Goal: Navigation & Orientation: Find specific page/section

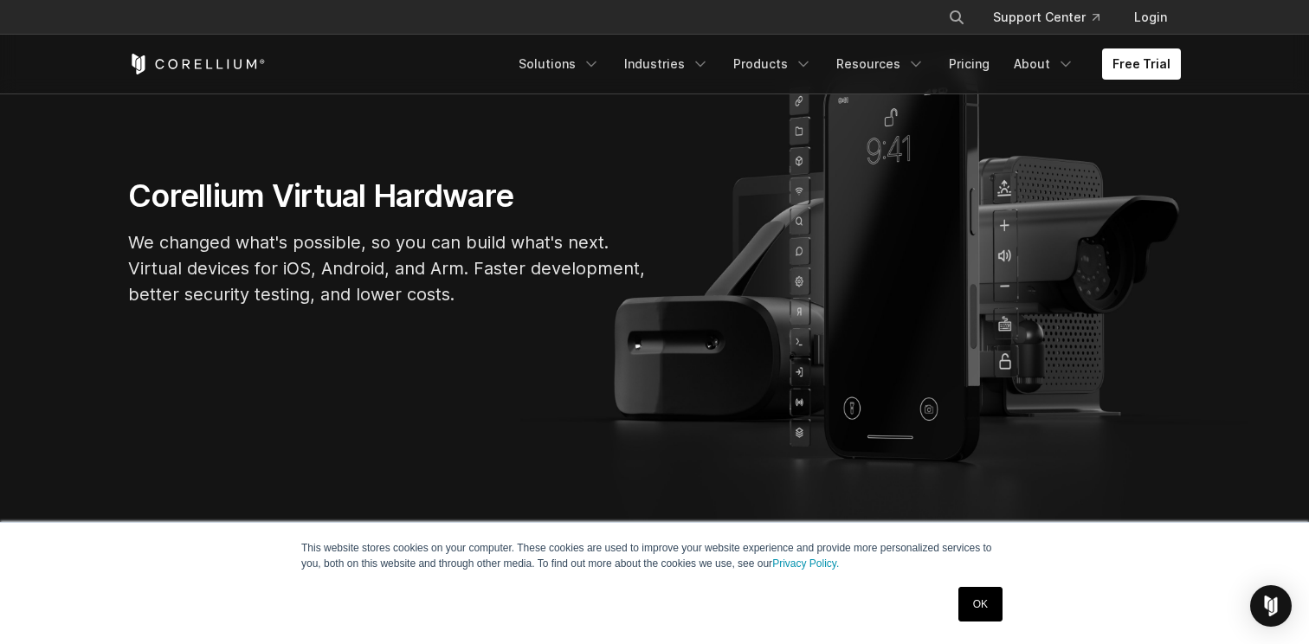
scroll to position [167, 0]
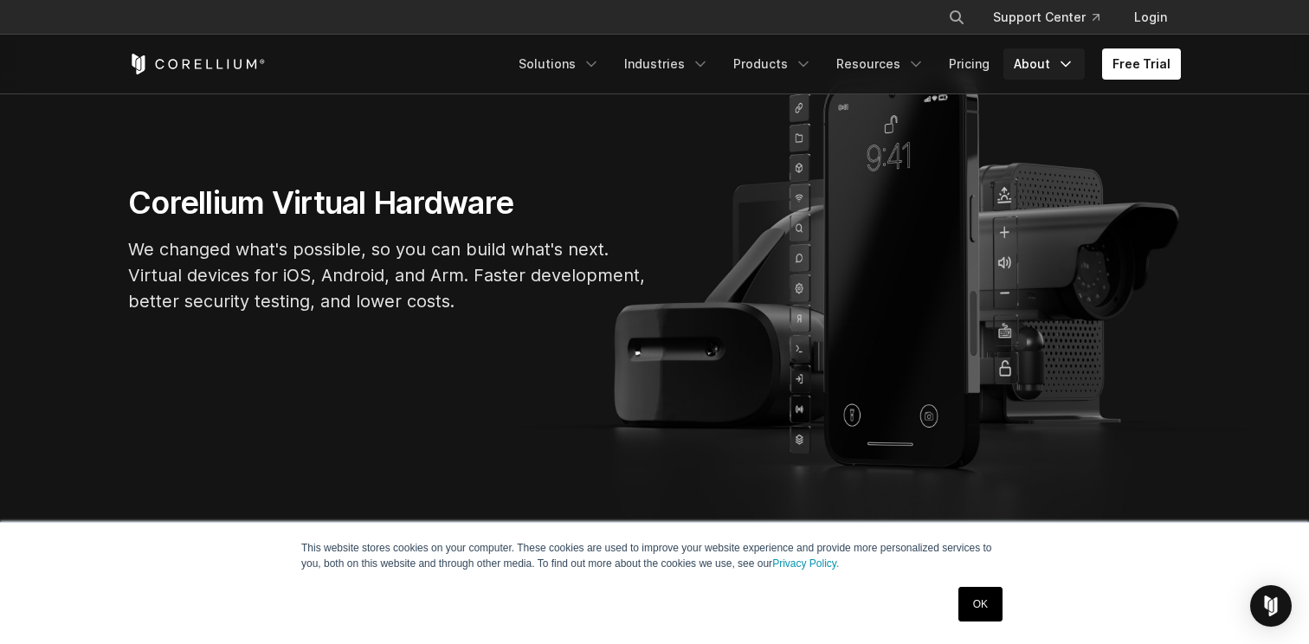
click at [1018, 73] on link "About" at bounding box center [1044, 63] width 81 height 31
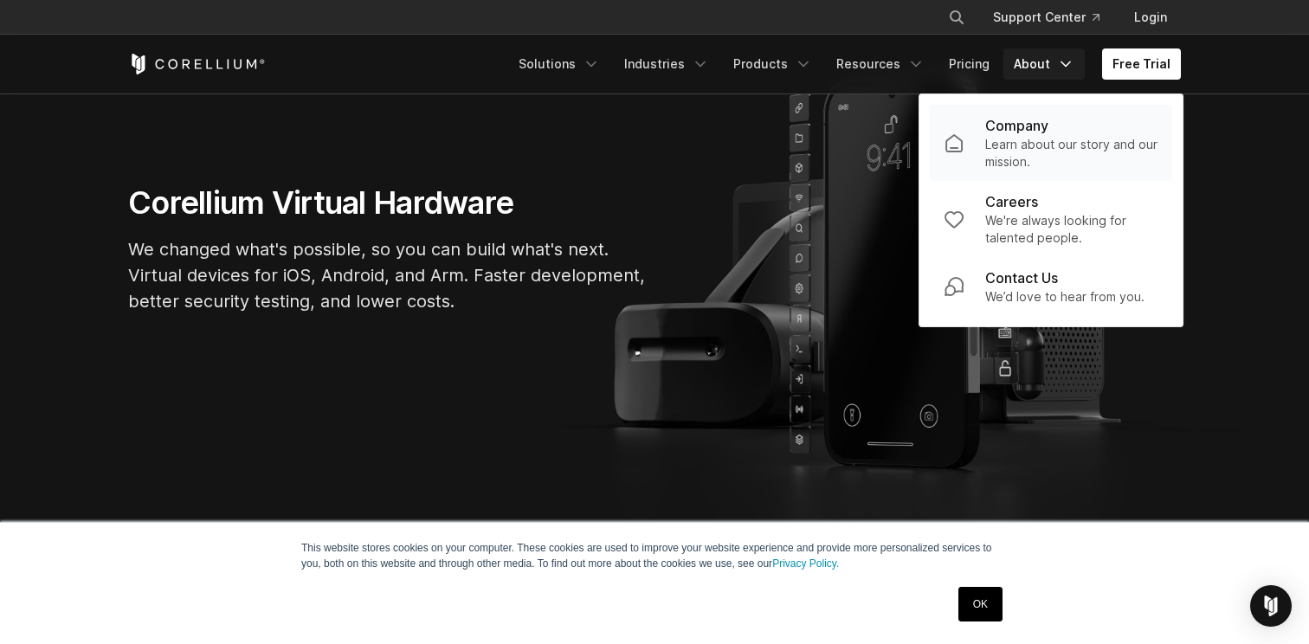
click at [1023, 132] on p "Company" at bounding box center [1017, 125] width 63 height 21
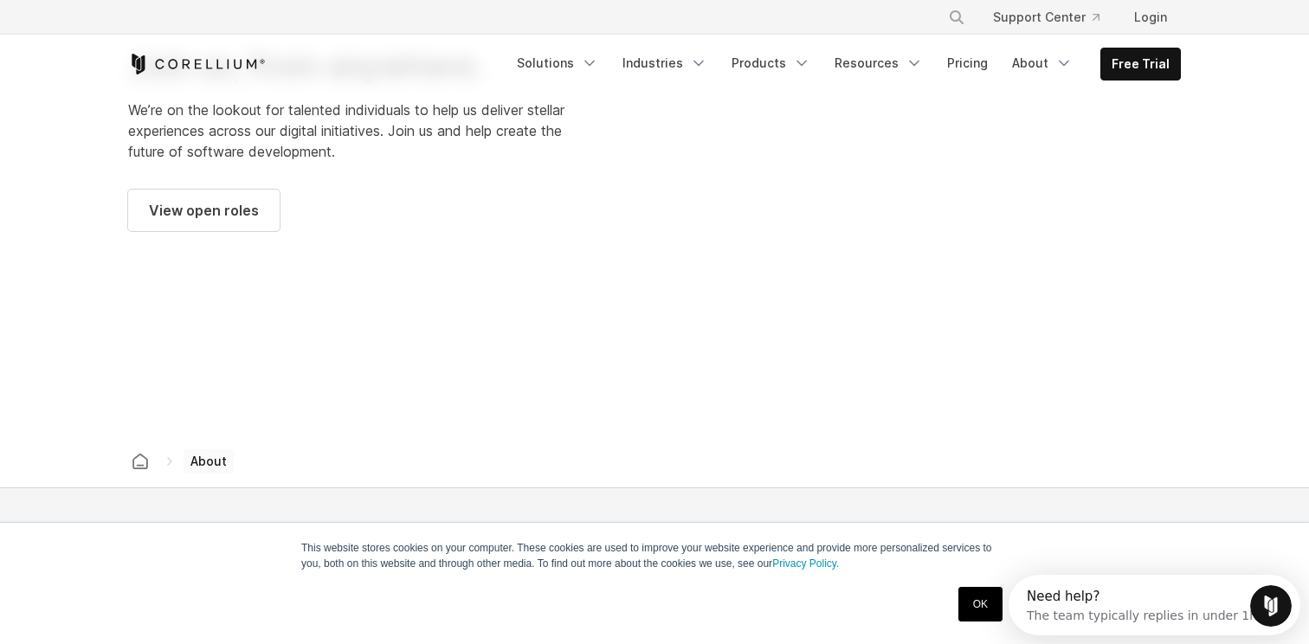
scroll to position [2277, 0]
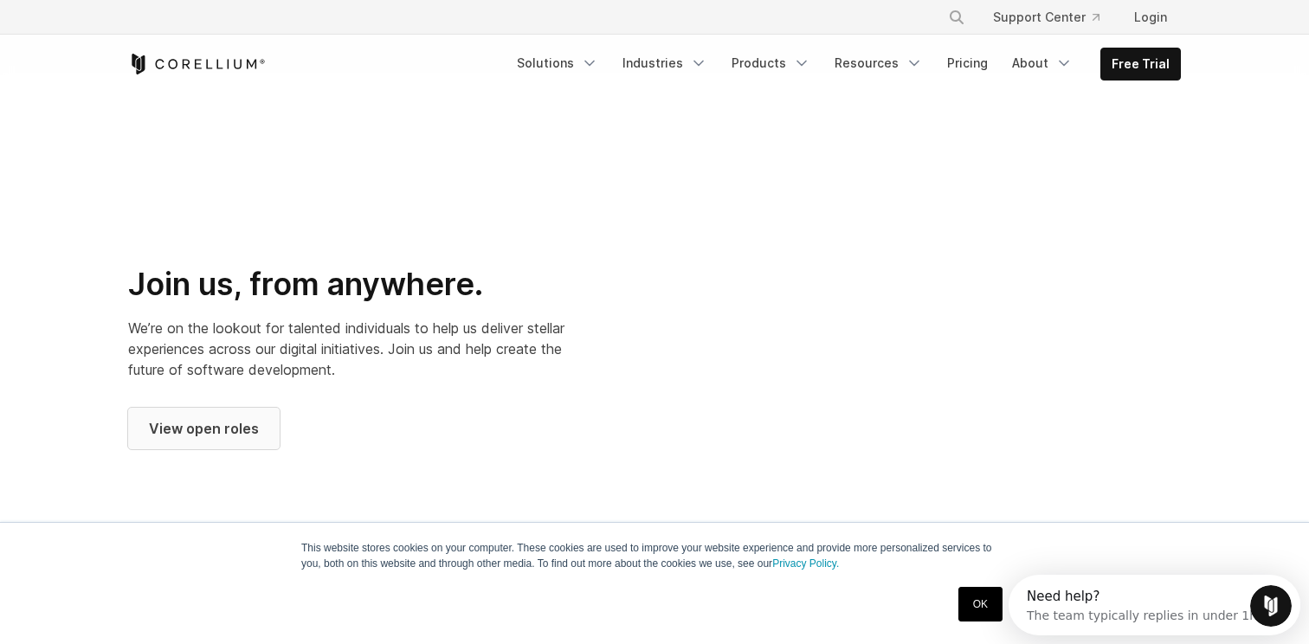
click at [234, 418] on span "View open roles" at bounding box center [204, 428] width 110 height 21
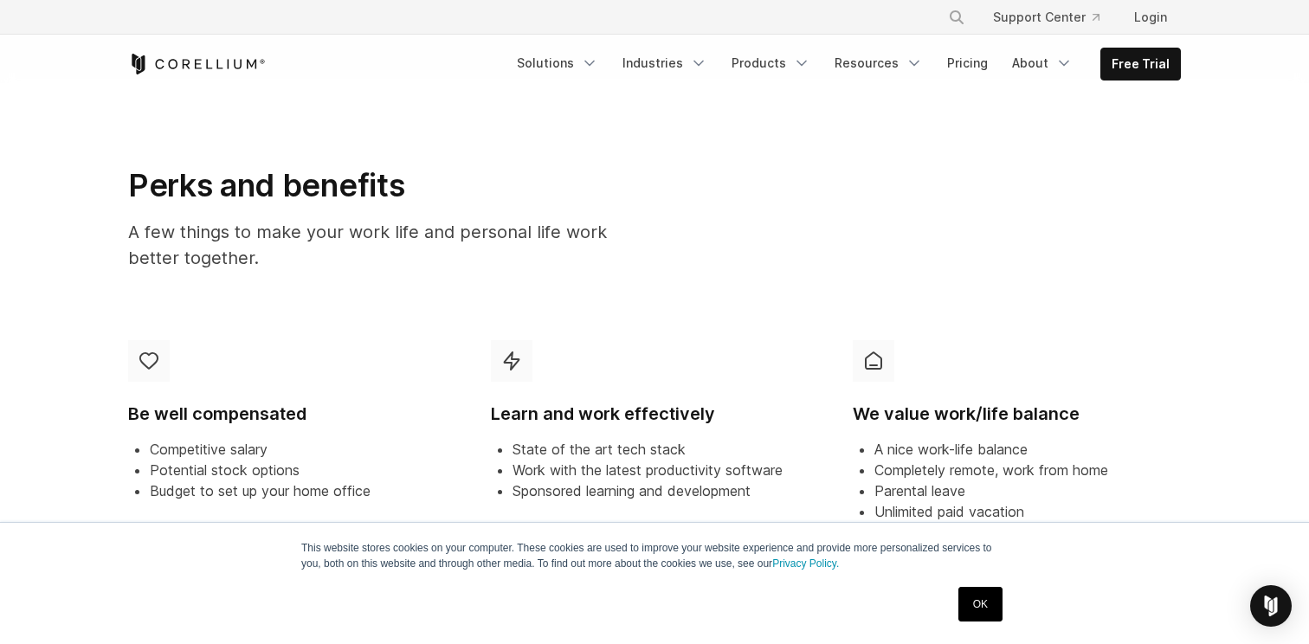
scroll to position [386, 0]
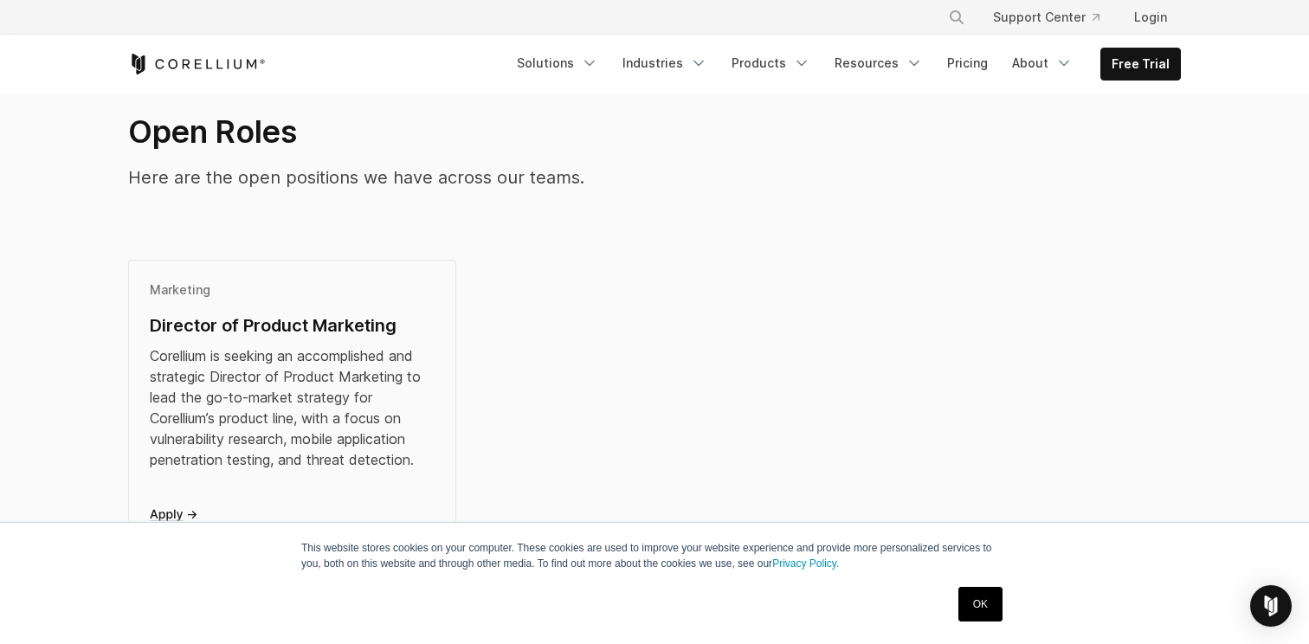
click at [257, 335] on div "Director of Product Marketing" at bounding box center [292, 326] width 285 height 26
